Goal: Find specific page/section: Find specific page/section

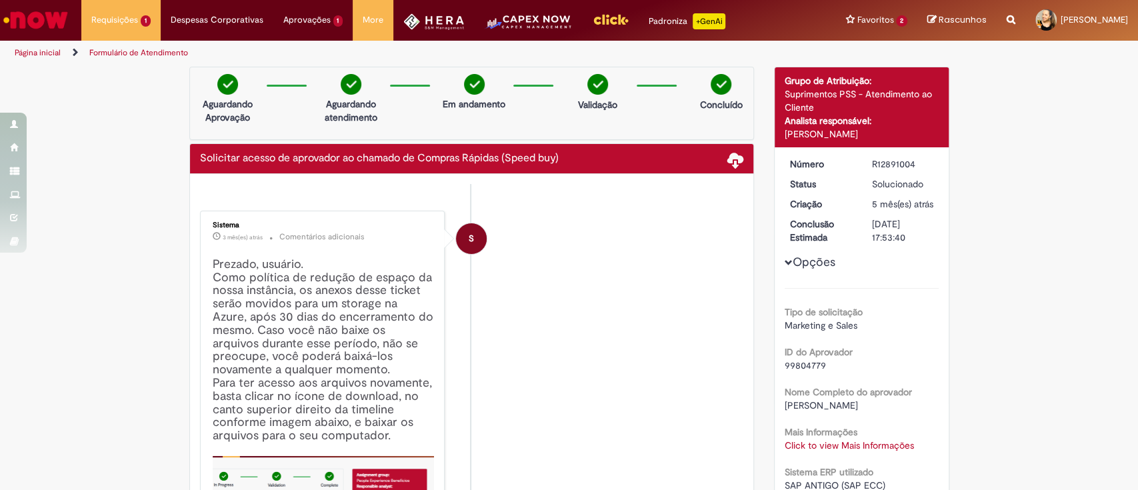
click at [41, 25] on img "Ir para a Homepage" at bounding box center [35, 20] width 69 height 27
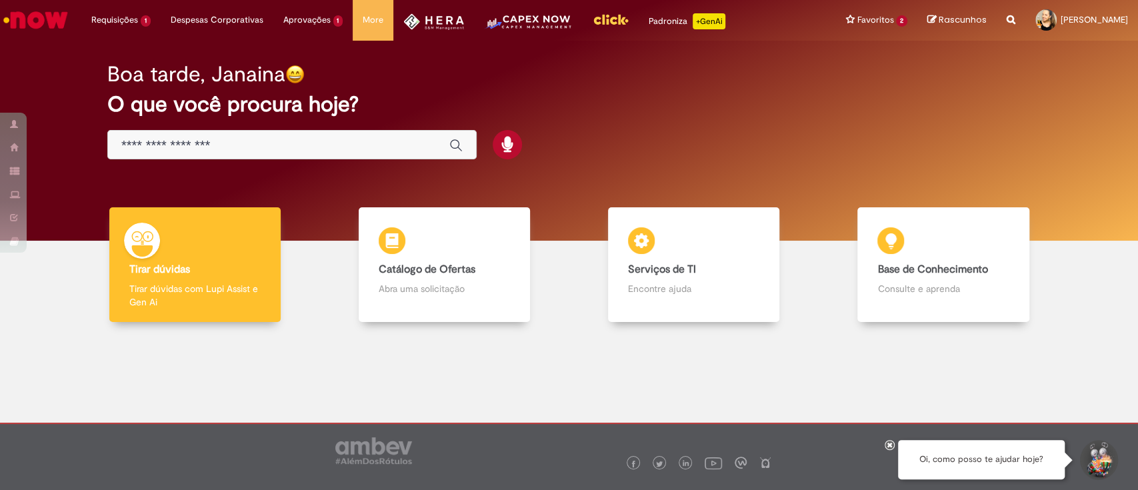
click at [431, 97] on h2 "O que você procura hoje?" at bounding box center [568, 104] width 923 height 23
